Goal: Task Accomplishment & Management: Manage account settings

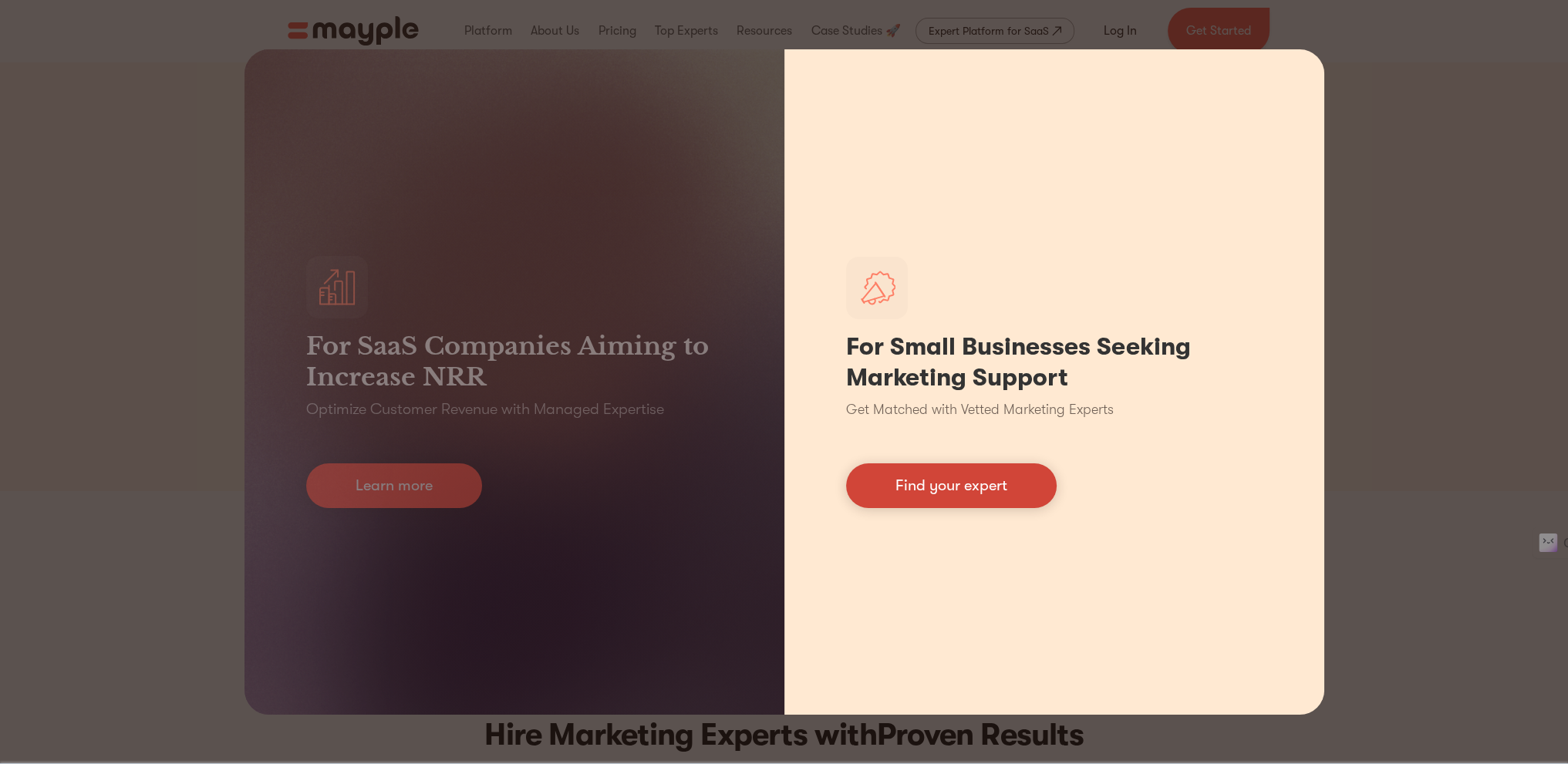
click at [981, 483] on link "Find your expert" at bounding box center [952, 486] width 211 height 45
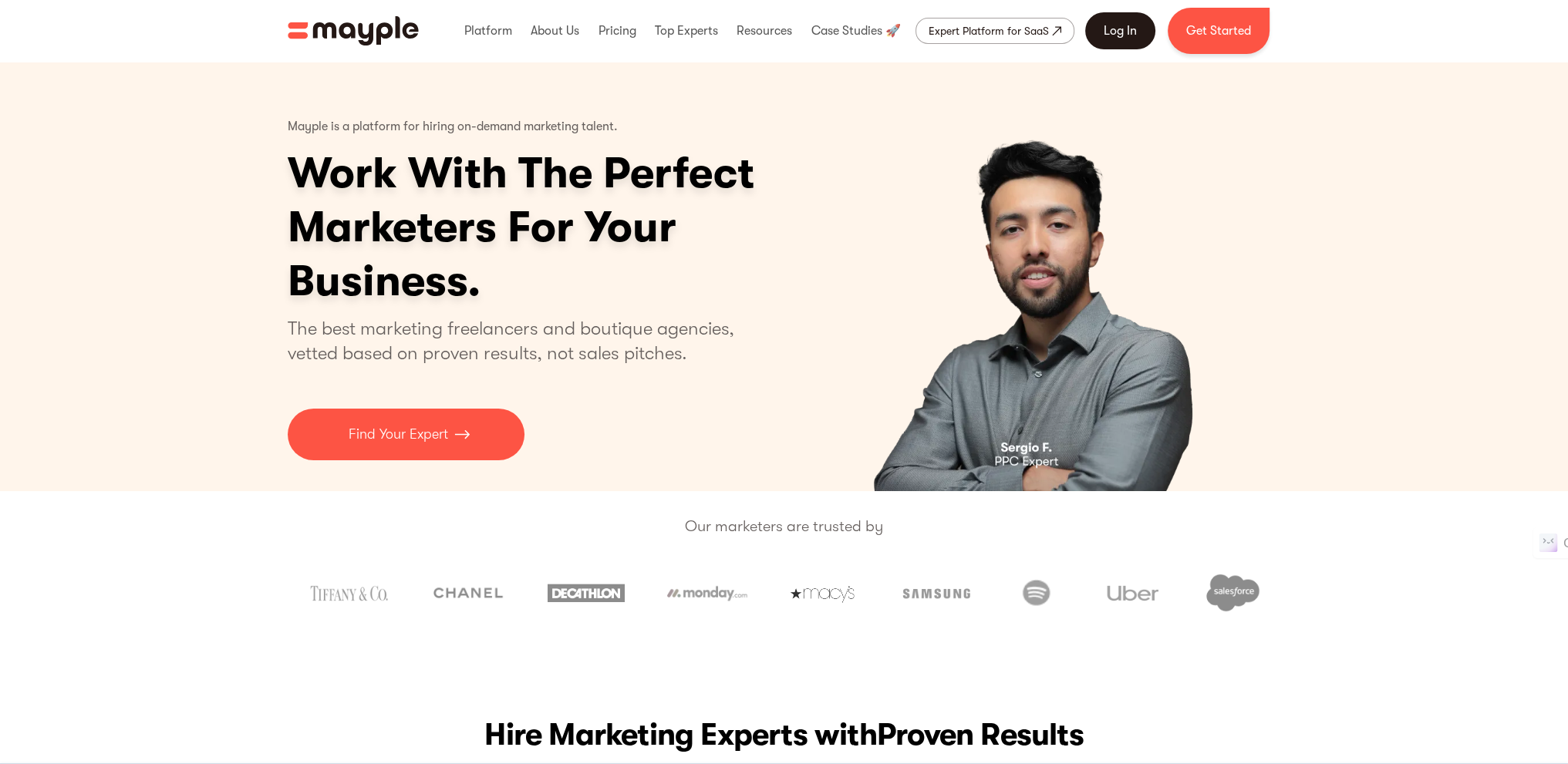
click at [1115, 30] on link "Log In" at bounding box center [1120, 31] width 70 height 37
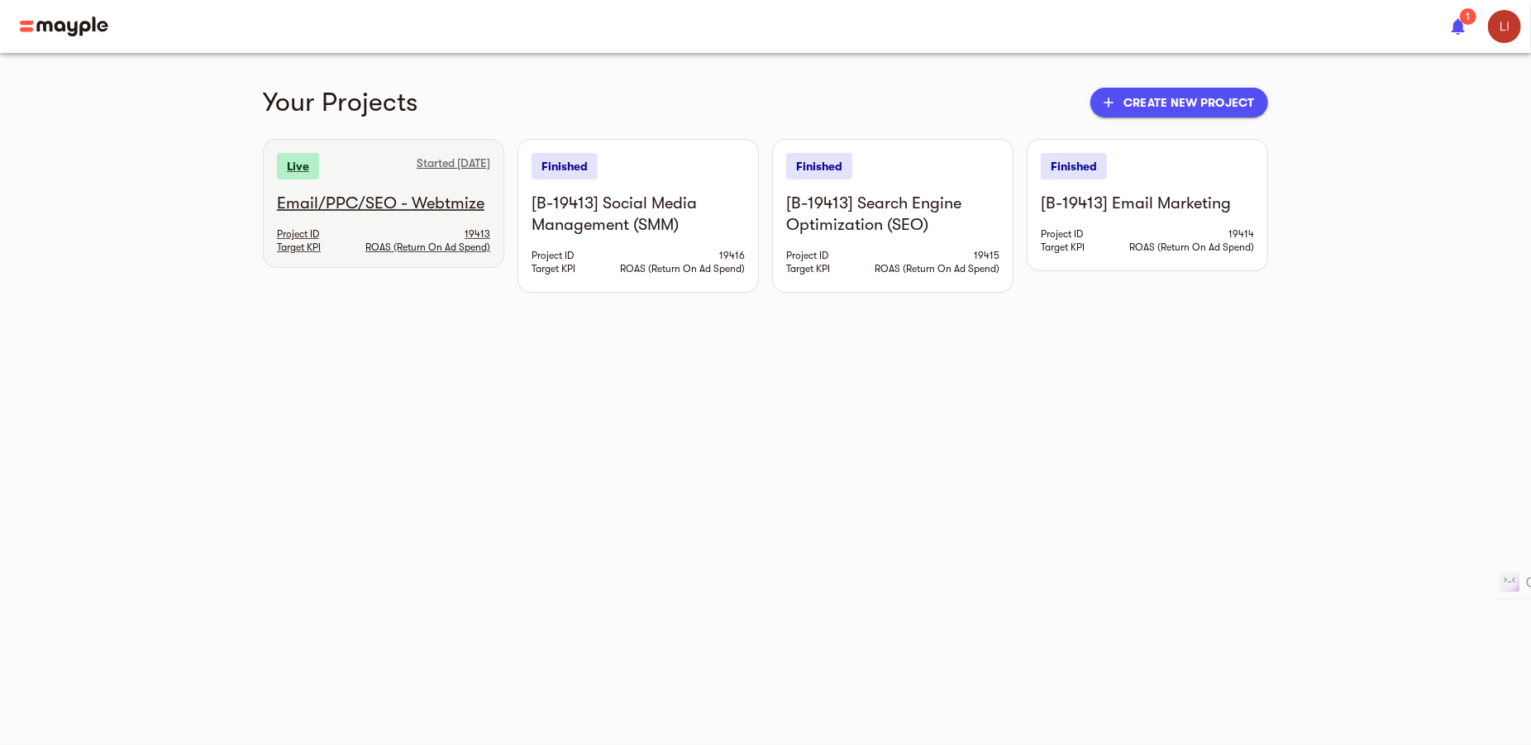
click at [351, 202] on h6 "Email/PPC/SEO - Webtmize" at bounding box center [383, 203] width 213 height 21
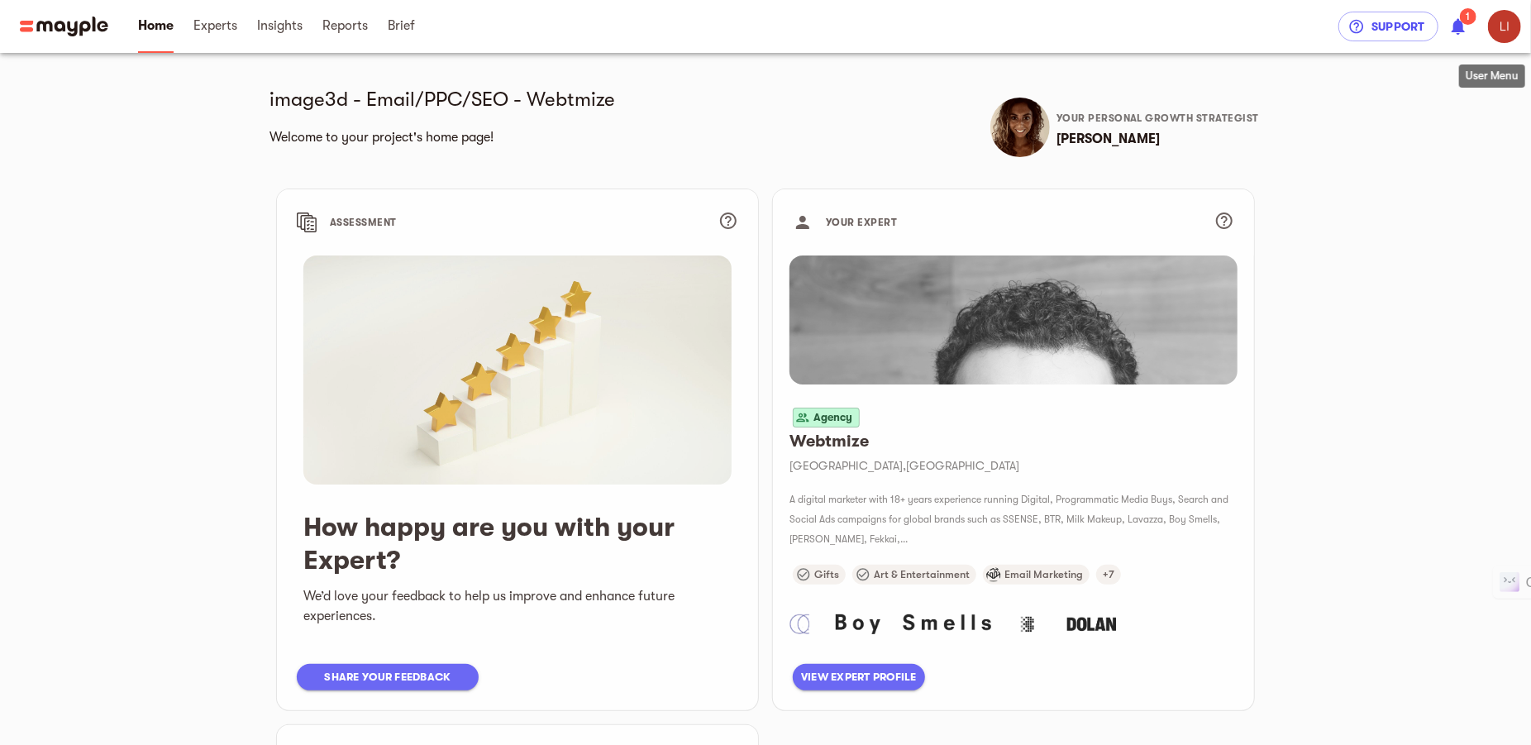
click at [1499, 22] on img "button" at bounding box center [1504, 26] width 33 height 33
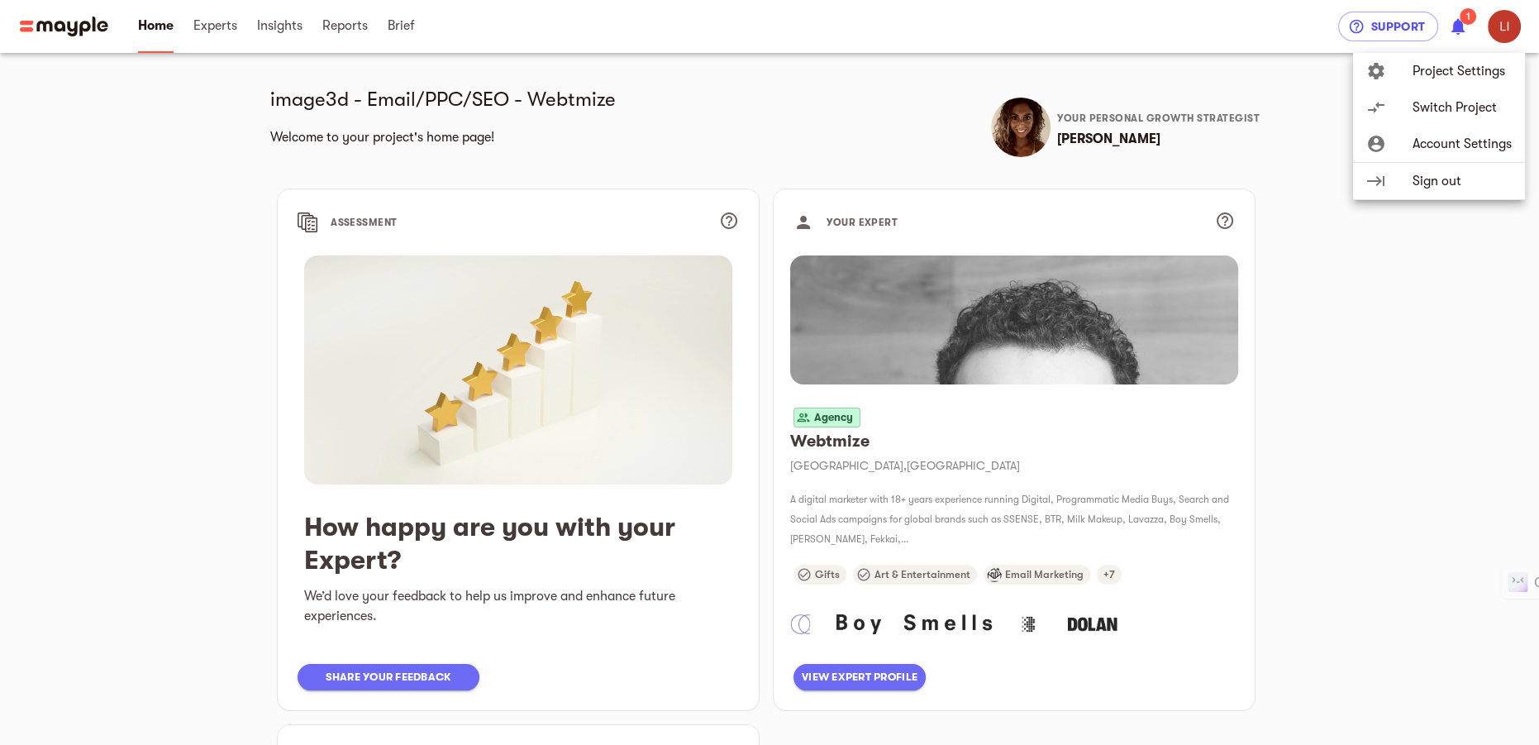
click at [1432, 74] on span "Project Settings" at bounding box center [1462, 71] width 99 height 20
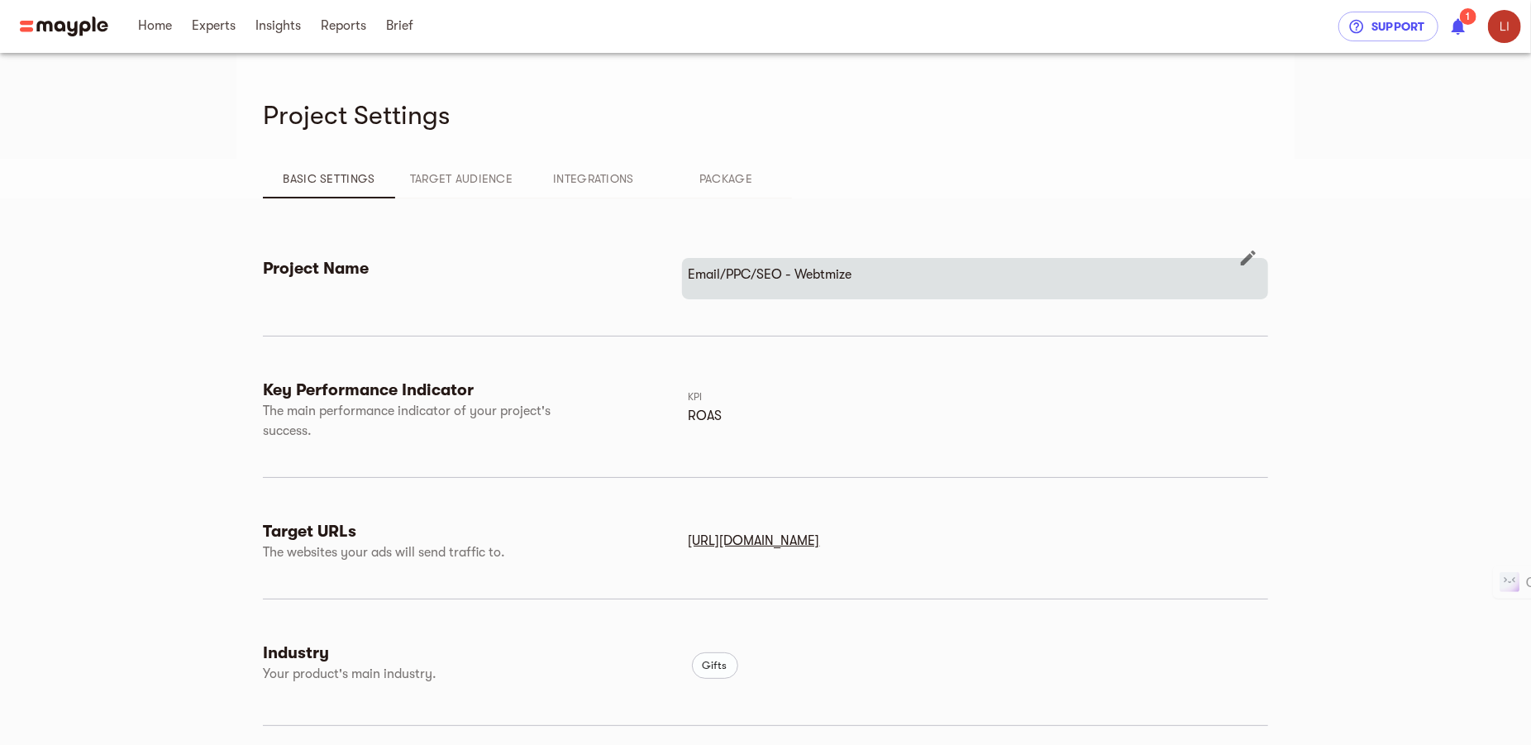
click at [1248, 257] on icon "button" at bounding box center [1248, 257] width 15 height 15
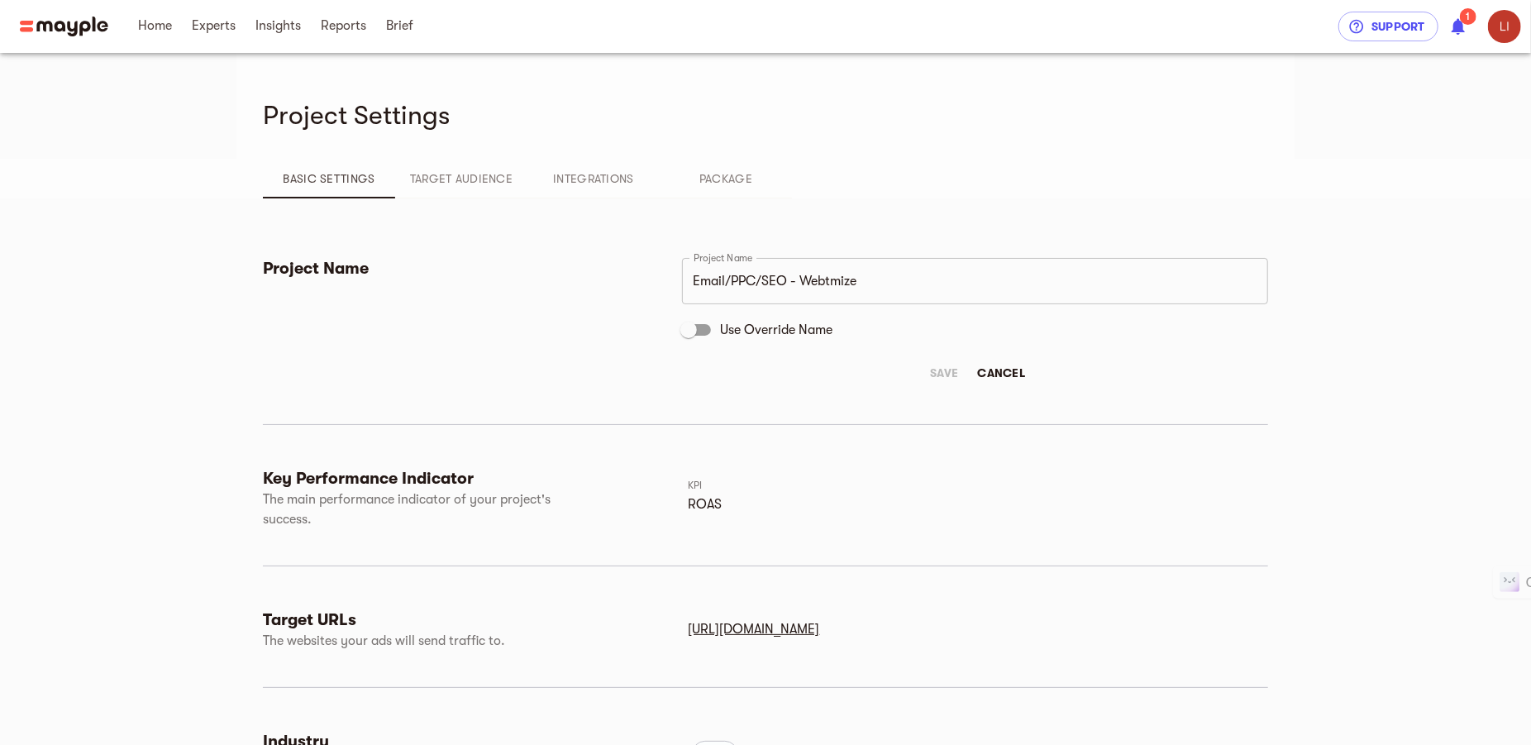
click at [1051, 223] on div "Project Name Project Name Email/PPC/SEO - Webtmize Project Name Use Override Na…" at bounding box center [765, 699] width 1005 height 1003
click at [1003, 374] on span "Cancel" at bounding box center [1001, 373] width 48 height 20
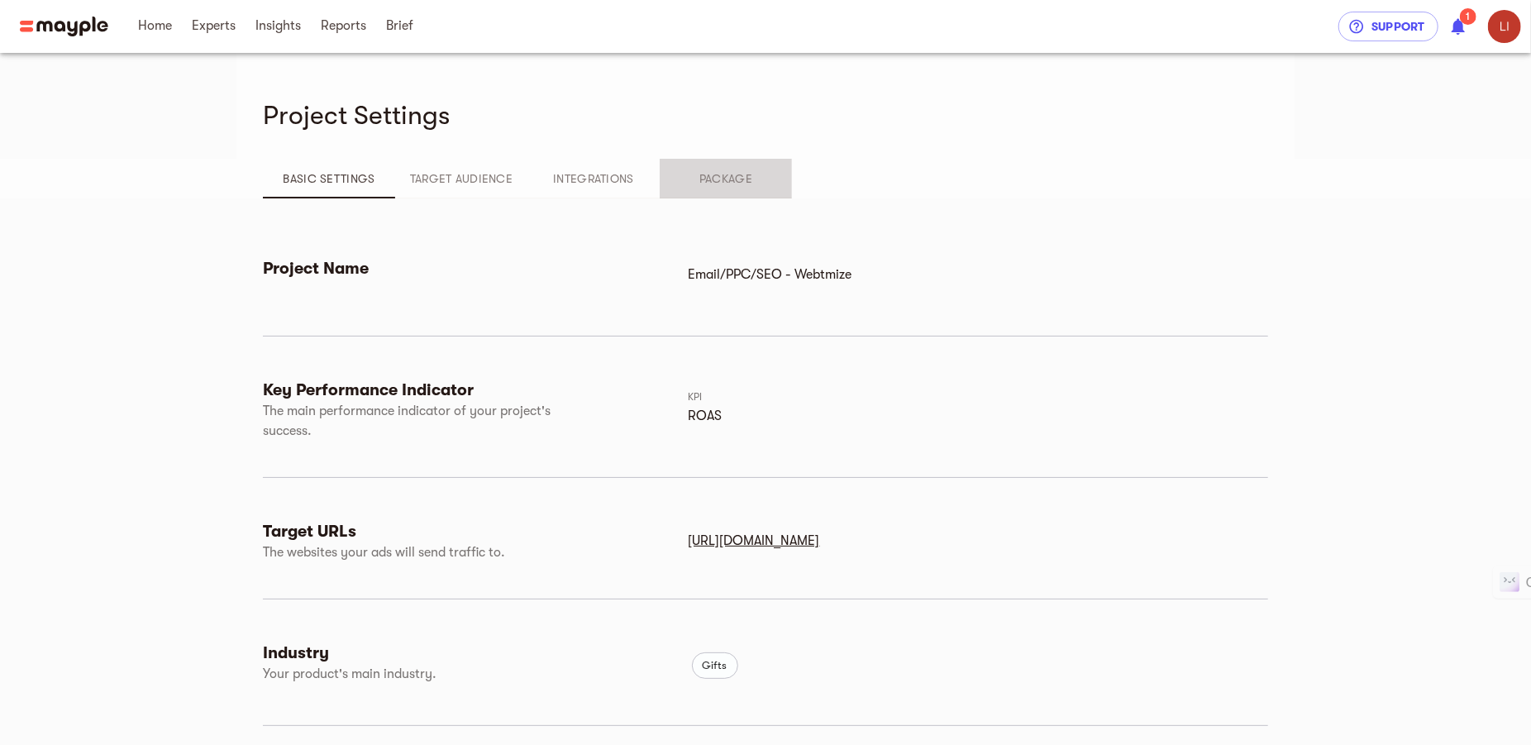
click at [740, 170] on span "Package" at bounding box center [726, 179] width 112 height 20
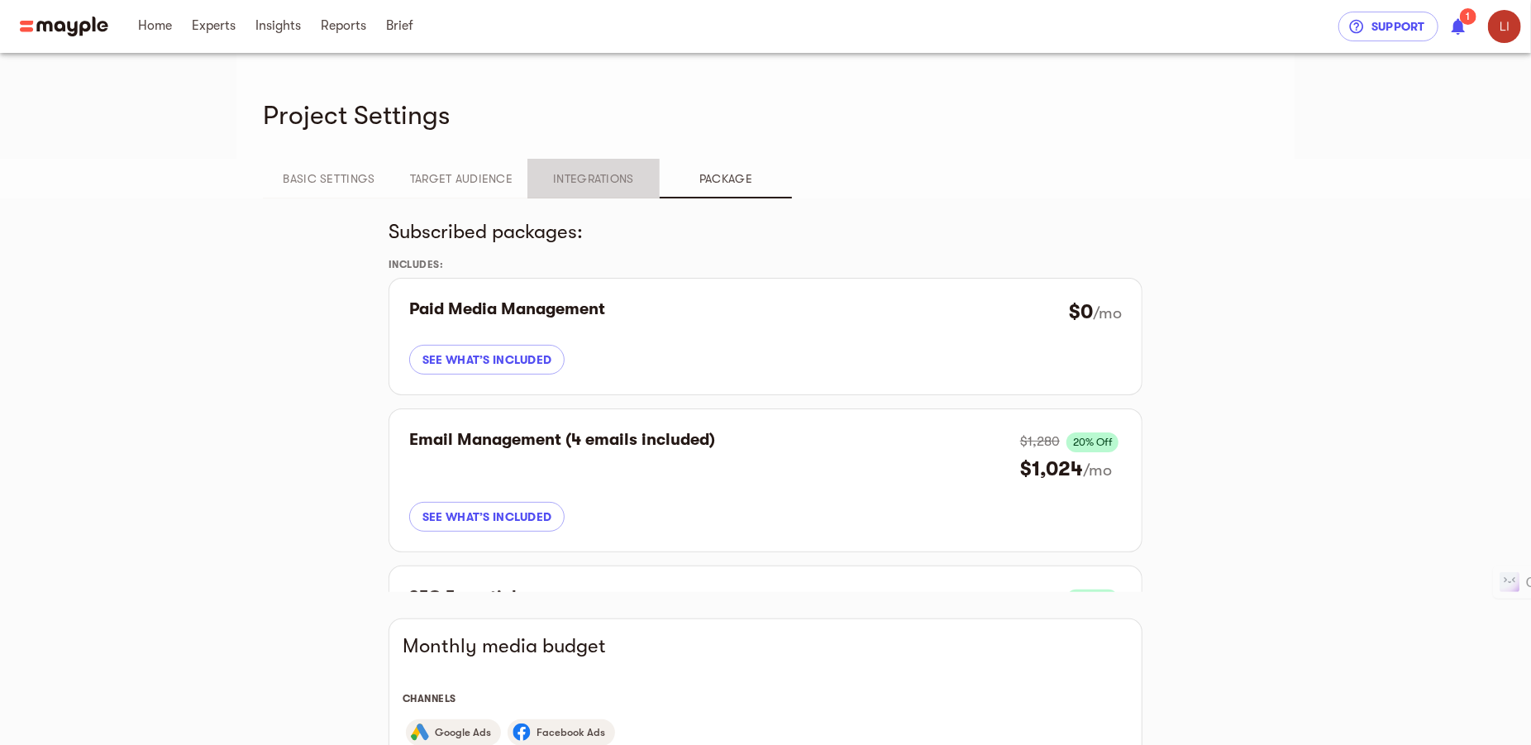
click at [599, 180] on span "Integrations" at bounding box center [593, 179] width 112 height 20
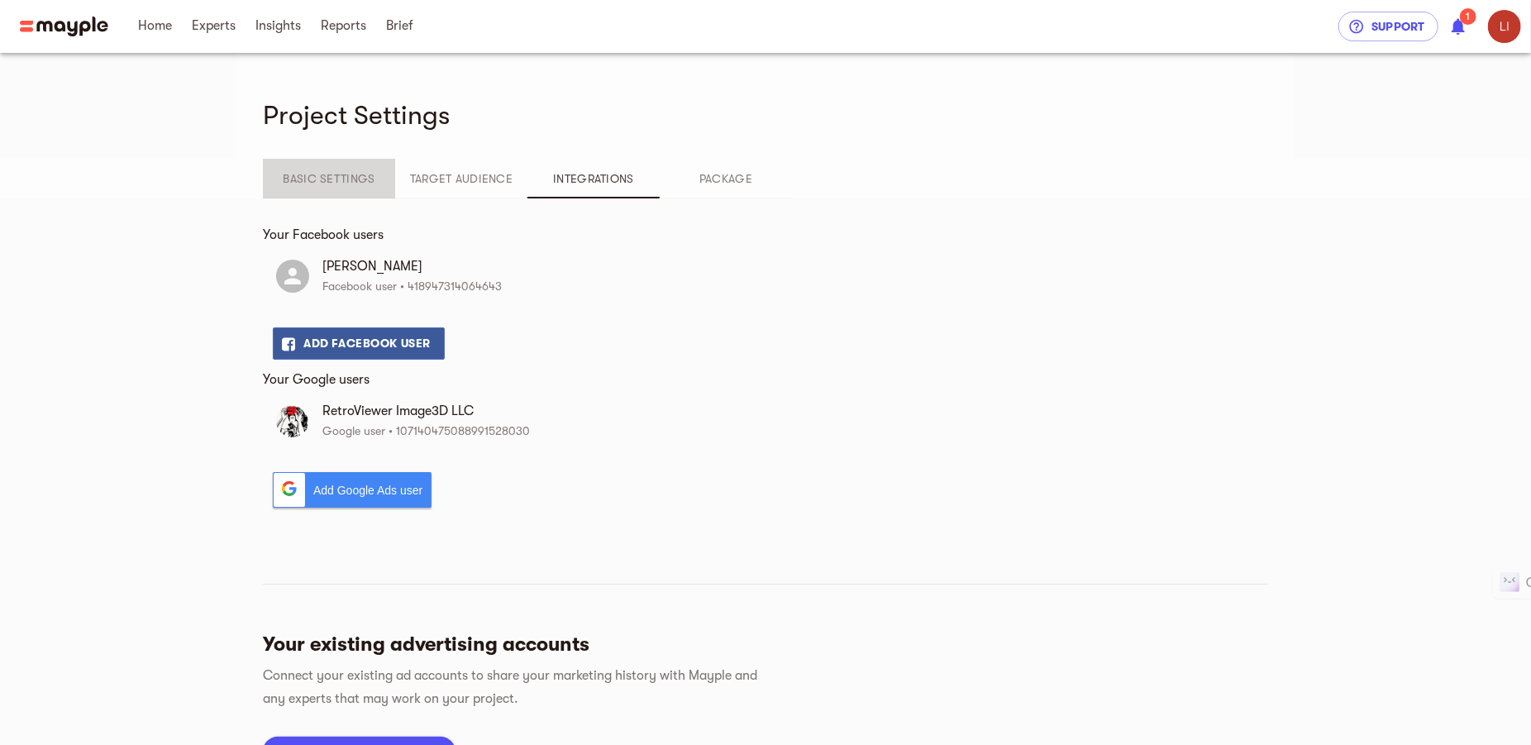
click at [350, 180] on span "Basic Settings" at bounding box center [329, 179] width 112 height 20
